Goal: Task Accomplishment & Management: Manage account settings

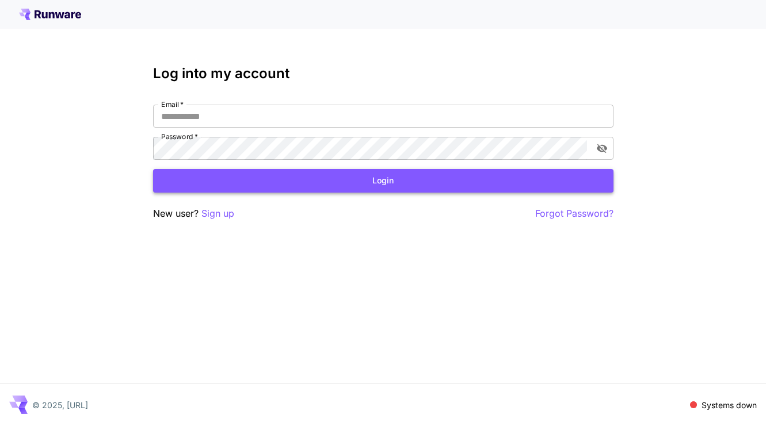
type input "**********"
click at [396, 182] on button "Login" at bounding box center [383, 181] width 460 height 24
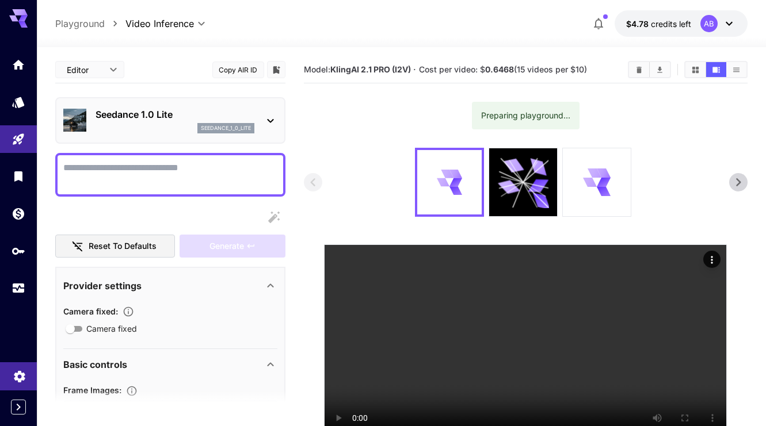
click at [24, 377] on icon "Settings" at bounding box center [20, 373] width 14 height 14
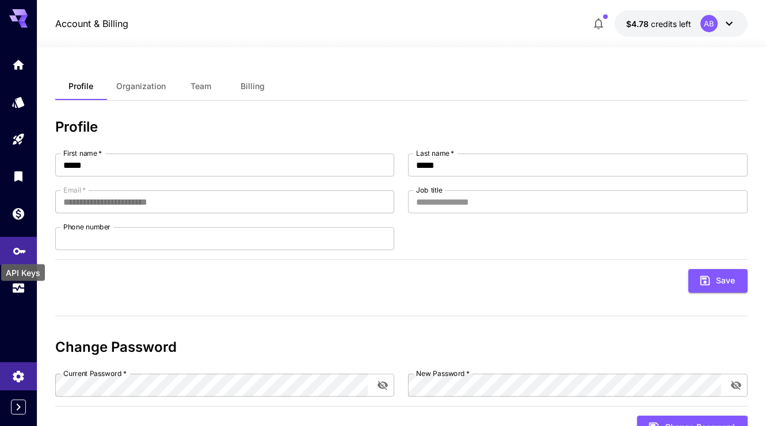
click at [20, 252] on icon "API Keys" at bounding box center [20, 247] width 14 height 14
